Goal: Participate in discussion

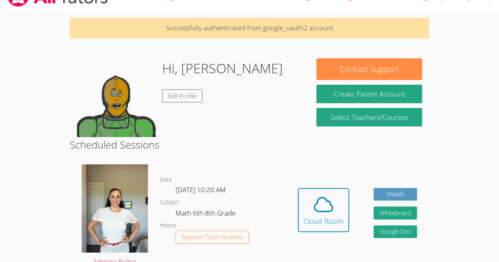
scroll to position [19, 0]
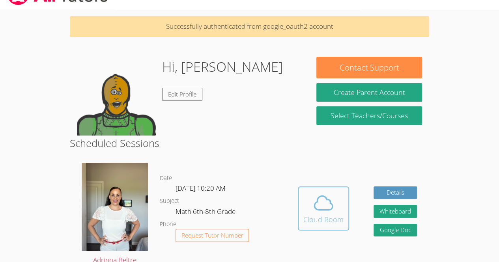
click at [316, 194] on icon at bounding box center [323, 203] width 22 height 22
click at [324, 226] on button "Cloud Room" at bounding box center [323, 208] width 51 height 44
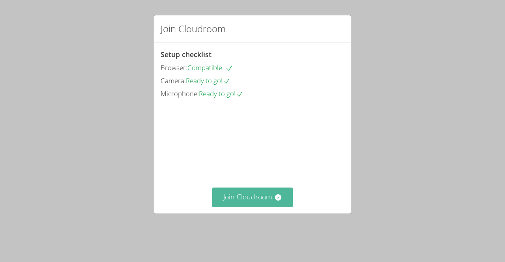
click at [286, 207] on button "Join Cloudroom" at bounding box center [252, 197] width 81 height 19
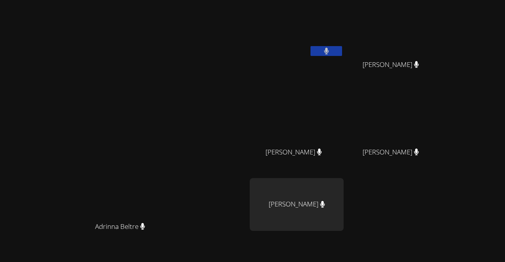
click at [342, 54] on button at bounding box center [326, 51] width 32 height 10
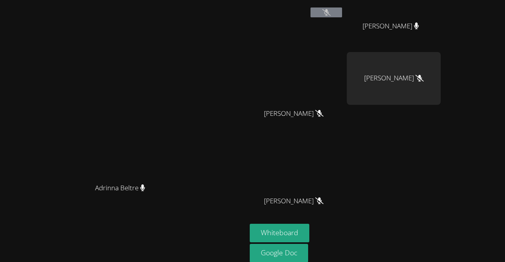
scroll to position [69, 0]
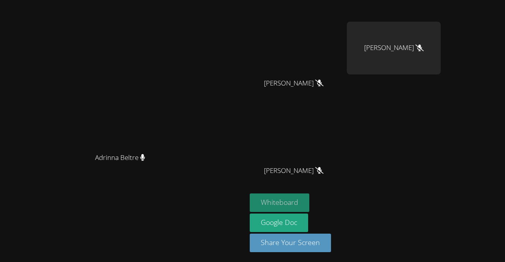
click at [309, 203] on button "Whiteboard" at bounding box center [280, 203] width 60 height 19
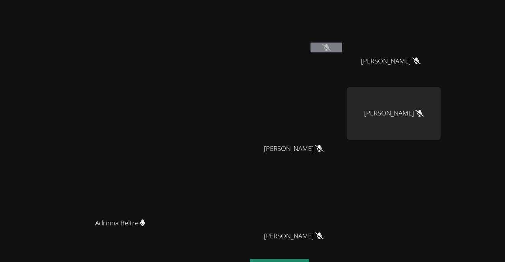
scroll to position [0, 0]
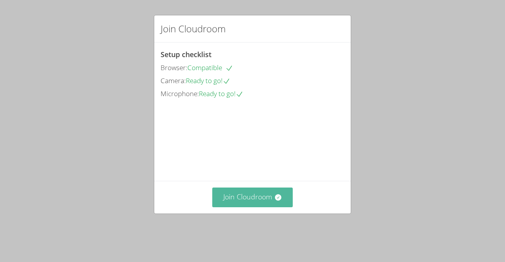
click at [270, 206] on button "Join Cloudroom" at bounding box center [252, 197] width 81 height 19
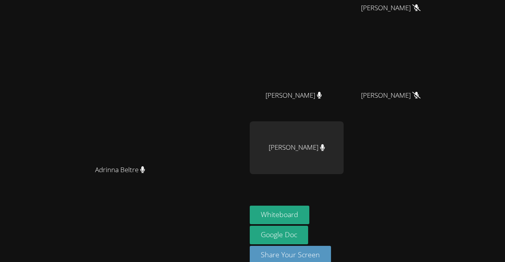
scroll to position [69, 0]
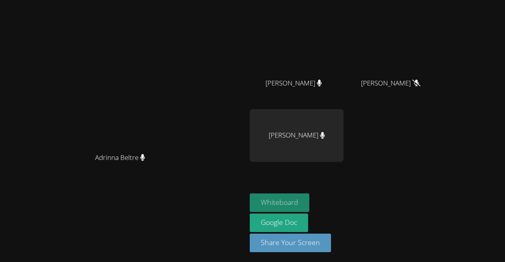
click at [309, 200] on button "Whiteboard" at bounding box center [280, 203] width 60 height 19
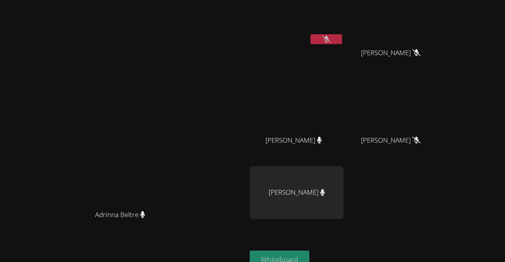
scroll to position [0, 0]
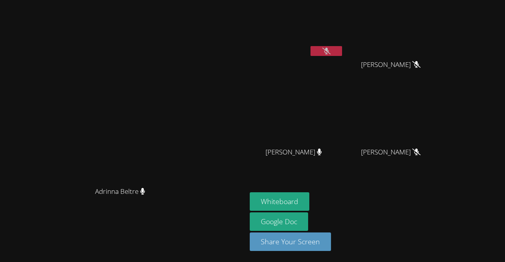
click at [330, 48] on icon at bounding box center [326, 51] width 8 height 7
click at [328, 51] on icon at bounding box center [326, 51] width 5 height 7
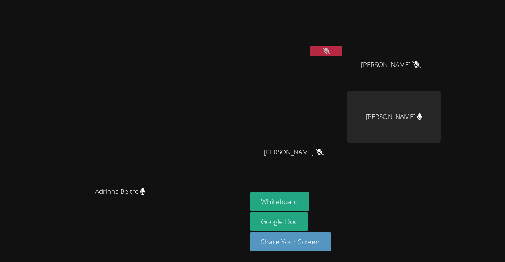
click at [330, 48] on icon at bounding box center [326, 51] width 8 height 7
click at [329, 52] on icon at bounding box center [326, 51] width 5 height 7
click at [330, 52] on icon at bounding box center [326, 51] width 8 height 7
click at [329, 52] on icon at bounding box center [326, 51] width 5 height 7
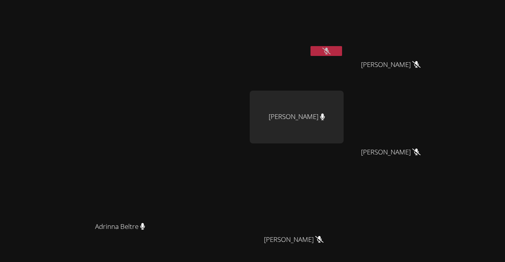
click at [330, 48] on icon at bounding box center [326, 51] width 8 height 7
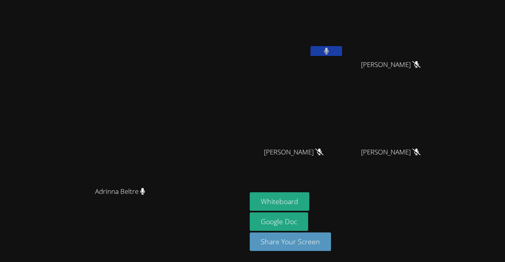
click at [342, 48] on button at bounding box center [326, 51] width 32 height 10
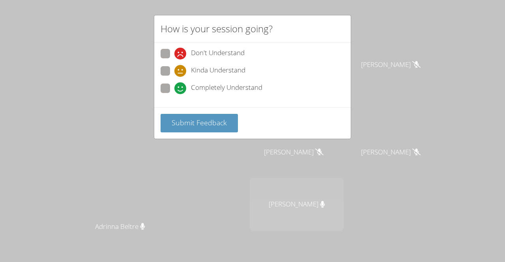
click at [174, 94] on span at bounding box center [174, 94] width 0 height 0
click at [174, 90] on input "Completely Understand" at bounding box center [177, 87] width 7 height 7
radio input "true"
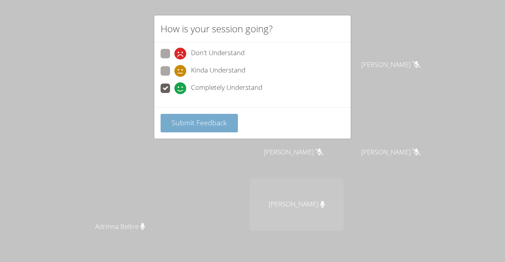
click at [168, 119] on button "Submit Feedback" at bounding box center [198, 123] width 77 height 19
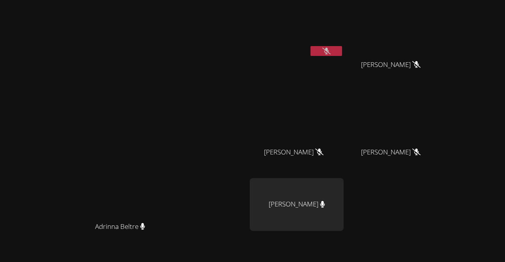
click at [342, 49] on button at bounding box center [326, 51] width 32 height 10
click at [342, 47] on button at bounding box center [326, 51] width 32 height 10
